Goal: Task Accomplishment & Management: Manage account settings

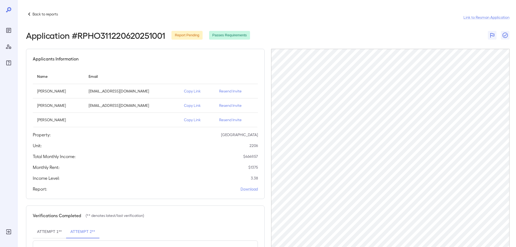
click at [31, 13] on icon at bounding box center [29, 14] width 6 height 6
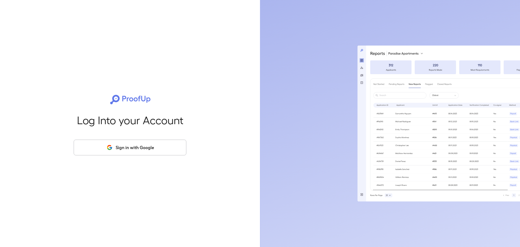
click at [159, 149] on button "Sign in with Google" at bounding box center [130, 147] width 113 height 16
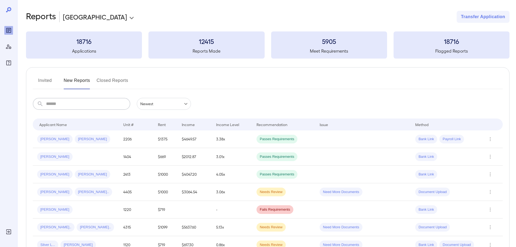
click at [71, 102] on input "text" at bounding box center [88, 104] width 84 height 12
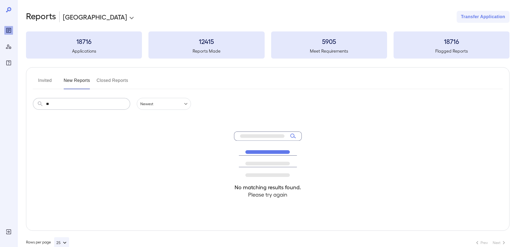
type input "*"
type input "*******"
click at [39, 80] on button "Invited" at bounding box center [45, 82] width 24 height 13
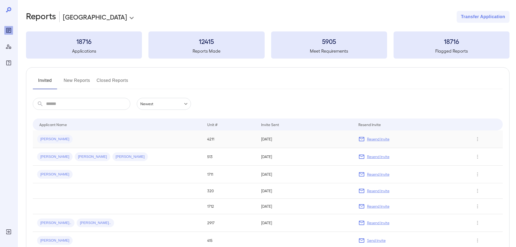
click at [68, 142] on div "[PERSON_NAME]" at bounding box center [117, 139] width 161 height 9
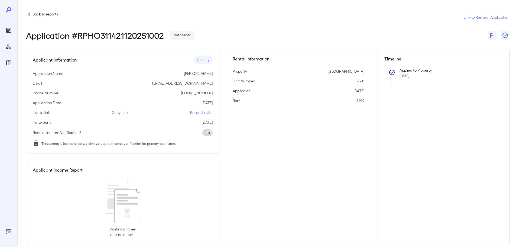
click at [200, 112] on p "Resend Invite" at bounding box center [201, 112] width 22 height 5
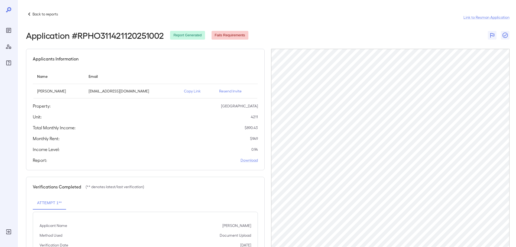
click at [232, 92] on p "Resend Invite" at bounding box center [236, 90] width 34 height 5
click at [9, 31] on icon "Reports" at bounding box center [8, 30] width 3 height 3
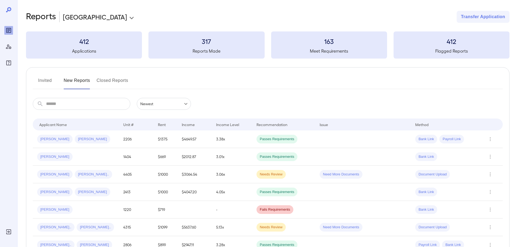
click at [56, 105] on input "text" at bounding box center [88, 104] width 84 height 12
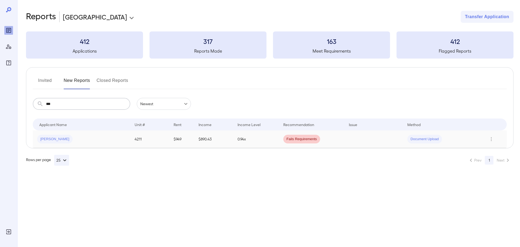
type input "***"
click at [86, 135] on div "Gerardo S..." at bounding box center [81, 139] width 89 height 9
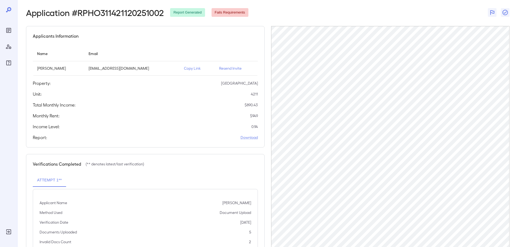
scroll to position [0, 0]
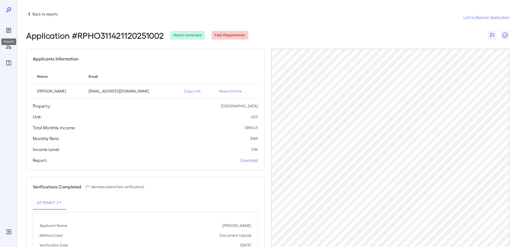
click at [7, 28] on icon "Reports" at bounding box center [8, 30] width 5 height 5
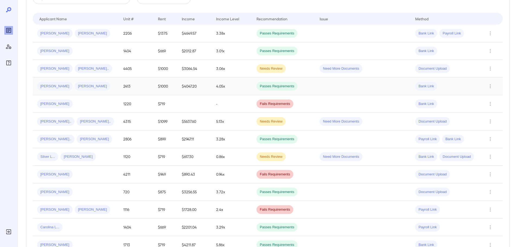
scroll to position [108, 0]
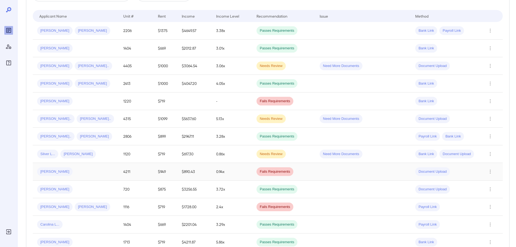
click at [98, 168] on div "[PERSON_NAME]" at bounding box center [75, 171] width 77 height 9
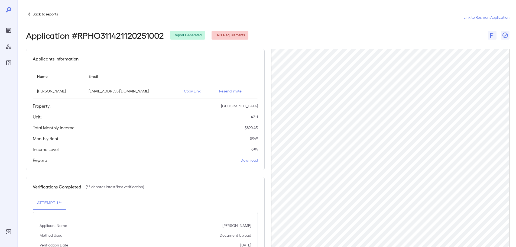
click at [10, 29] on icon "Reports" at bounding box center [8, 30] width 3 height 3
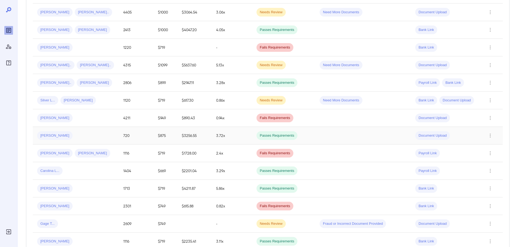
scroll to position [162, 0]
click at [79, 118] on div "[PERSON_NAME]" at bounding box center [75, 117] width 77 height 9
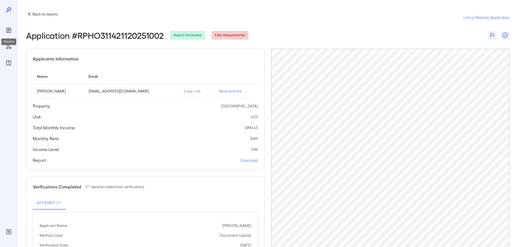
click at [8, 28] on icon "Reports" at bounding box center [8, 30] width 5 height 5
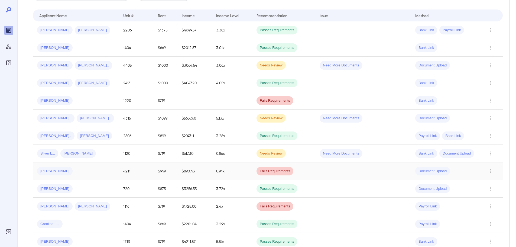
scroll to position [135, 0]
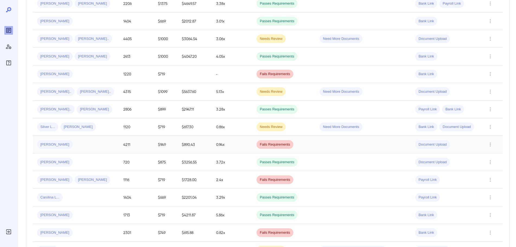
click at [156, 145] on td "$949" at bounding box center [166, 145] width 24 height 18
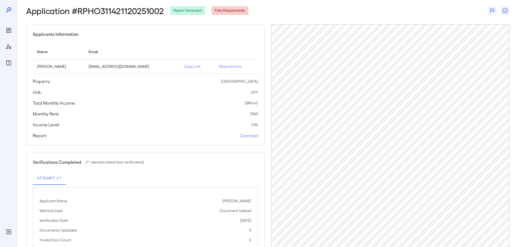
scroll to position [54, 0]
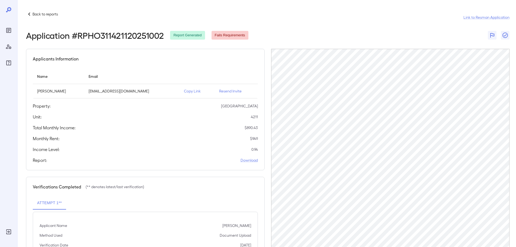
click at [32, 13] on icon at bounding box center [29, 14] width 6 height 6
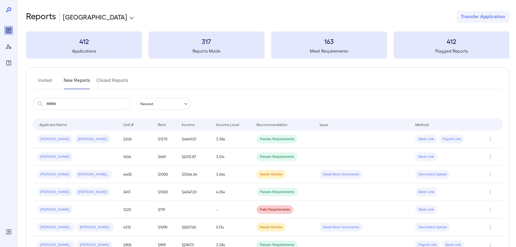
click at [48, 82] on button "Invited" at bounding box center [45, 82] width 24 height 13
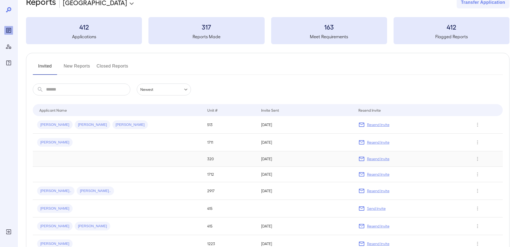
scroll to position [54, 0]
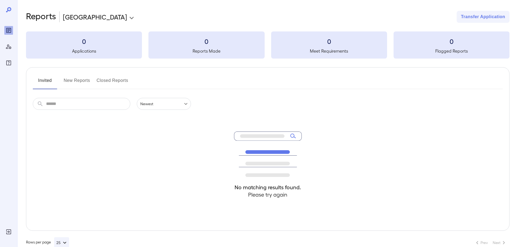
scroll to position [12, 0]
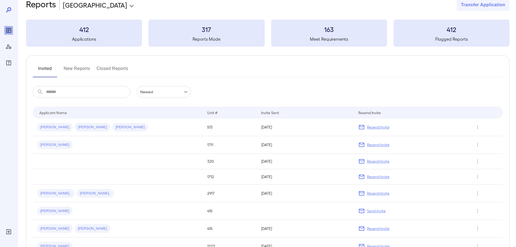
click at [73, 67] on button "New Reports" at bounding box center [77, 70] width 27 height 13
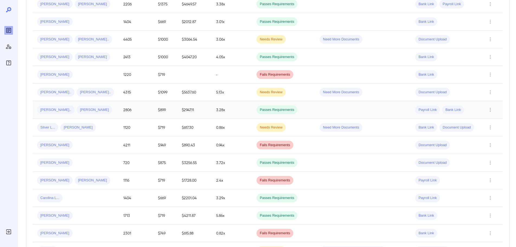
scroll to position [135, 0]
click at [96, 145] on div "Gerardo S..." at bounding box center [75, 144] width 77 height 9
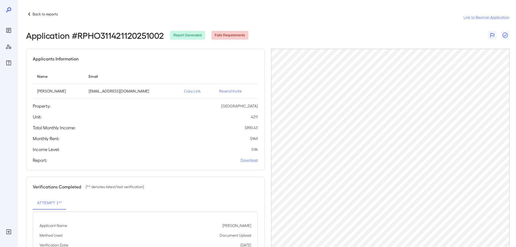
click at [77, 201] on div "Attempt 1**" at bounding box center [145, 202] width 225 height 13
click at [10, 33] on icon "Reports" at bounding box center [8, 30] width 6 height 6
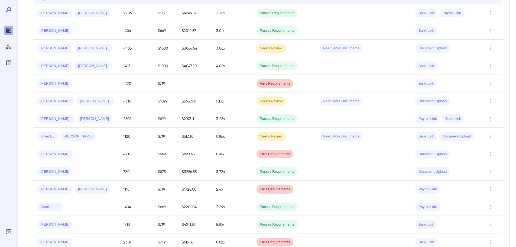
scroll to position [135, 0]
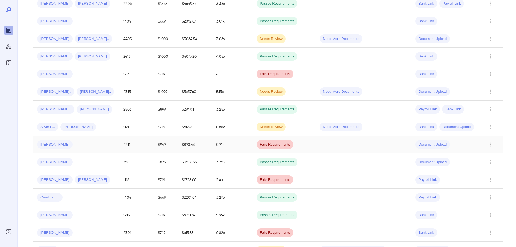
click at [425, 144] on span "Document Upload" at bounding box center [432, 144] width 35 height 5
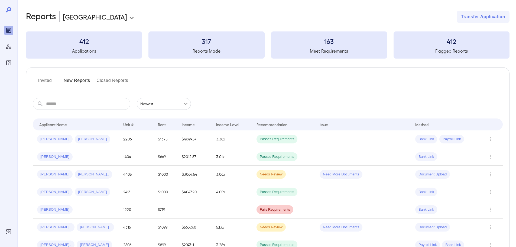
click at [104, 83] on button "Closed Reports" at bounding box center [113, 82] width 32 height 13
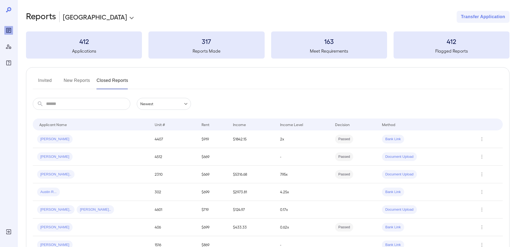
click at [44, 80] on button "Invited" at bounding box center [45, 82] width 24 height 13
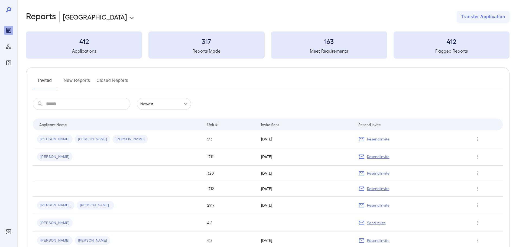
click at [82, 80] on button "New Reports" at bounding box center [77, 82] width 27 height 13
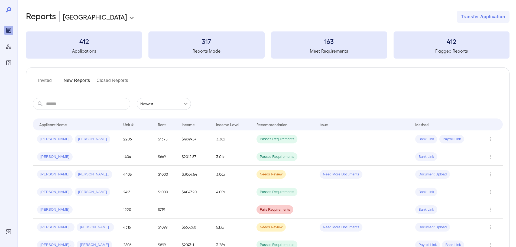
click at [45, 83] on button "Invited" at bounding box center [45, 82] width 24 height 13
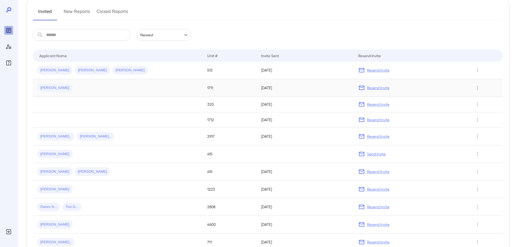
scroll to position [27, 0]
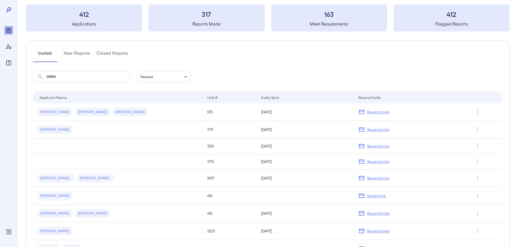
click at [83, 56] on button "New Reports" at bounding box center [77, 55] width 27 height 13
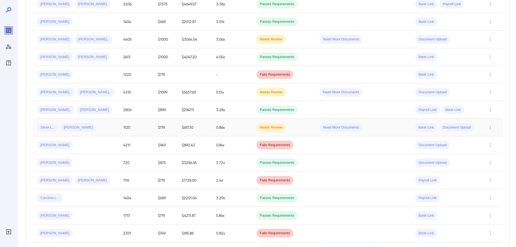
scroll to position [135, 0]
click at [77, 145] on div "[PERSON_NAME]" at bounding box center [75, 144] width 77 height 9
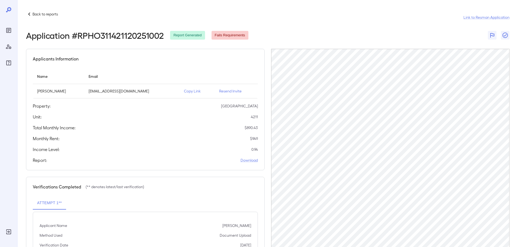
click at [29, 14] on icon at bounding box center [29, 14] width 6 height 6
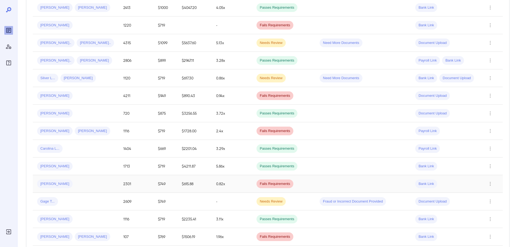
scroll to position [217, 0]
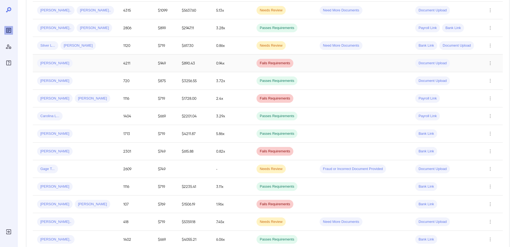
click at [92, 66] on div "Gerardo S..." at bounding box center [75, 63] width 77 height 9
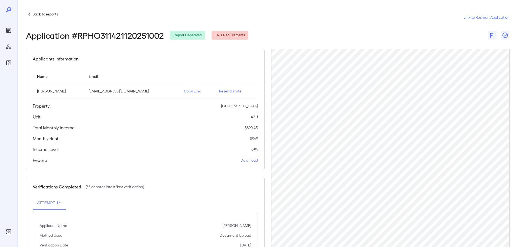
click at [233, 91] on p "Resend Invite" at bounding box center [236, 90] width 34 height 5
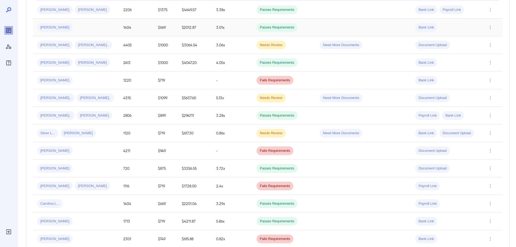
scroll to position [135, 0]
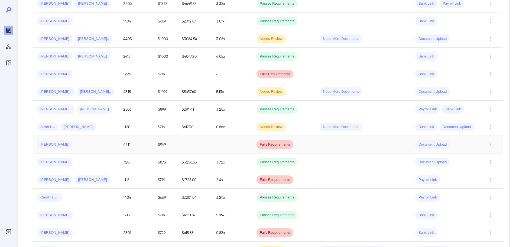
click at [84, 144] on div "[PERSON_NAME]" at bounding box center [75, 144] width 77 height 9
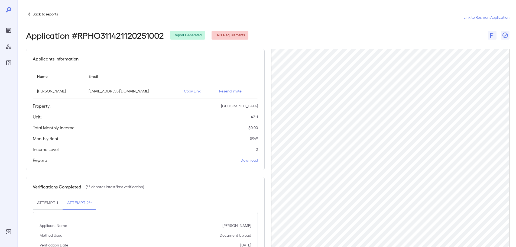
click at [56, 204] on button "Attempt 1" at bounding box center [48, 202] width 30 height 13
click at [71, 203] on button "Attempt 2**" at bounding box center [79, 202] width 33 height 13
click at [9, 31] on icon "Reports" at bounding box center [8, 30] width 6 height 6
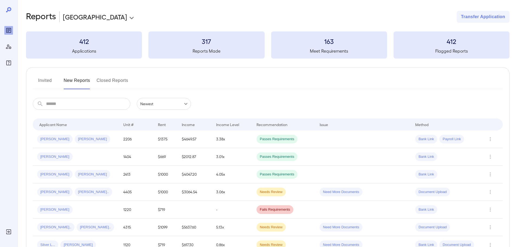
click at [103, 79] on button "Closed Reports" at bounding box center [113, 82] width 32 height 13
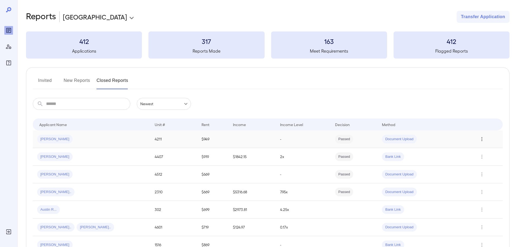
click at [480, 139] on icon "Row Actions" at bounding box center [482, 139] width 6 height 6
click at [483, 159] on li "View Report" at bounding box center [495, 158] width 37 height 9
click at [482, 138] on icon "Row Actions" at bounding box center [482, 139] width 6 height 6
click at [484, 157] on li "View Report" at bounding box center [495, 158] width 37 height 9
